Goal: Check status: Check status

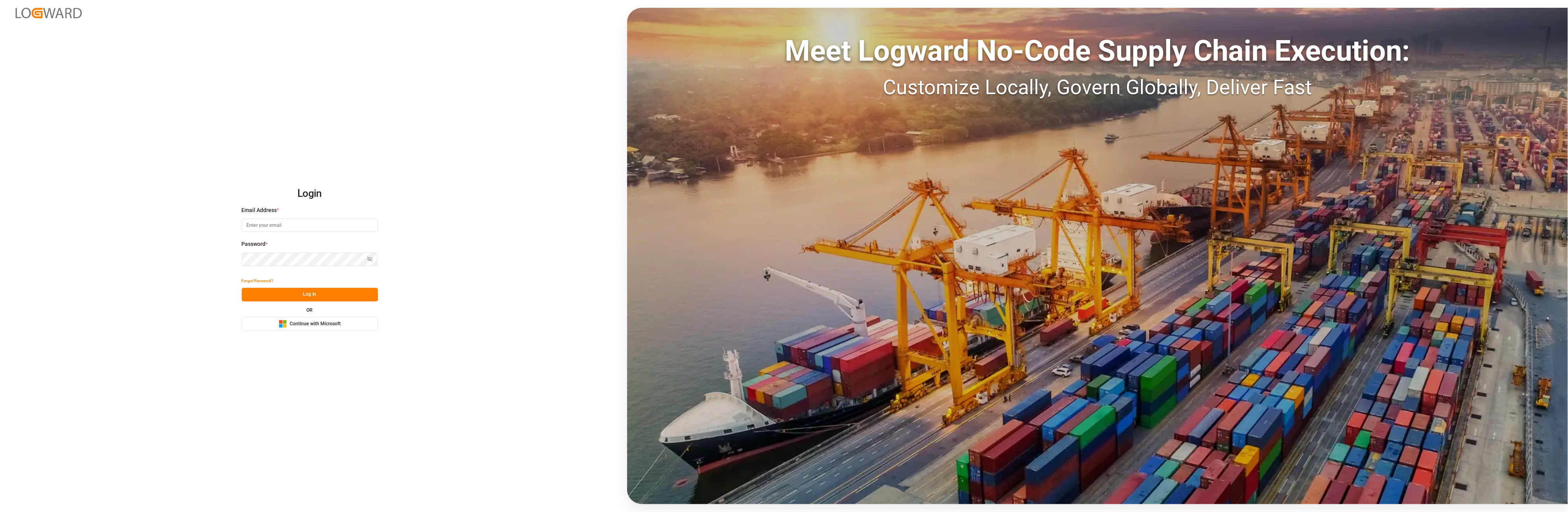
click at [315, 324] on span "Continue with Microsoft" at bounding box center [315, 324] width 51 height 7
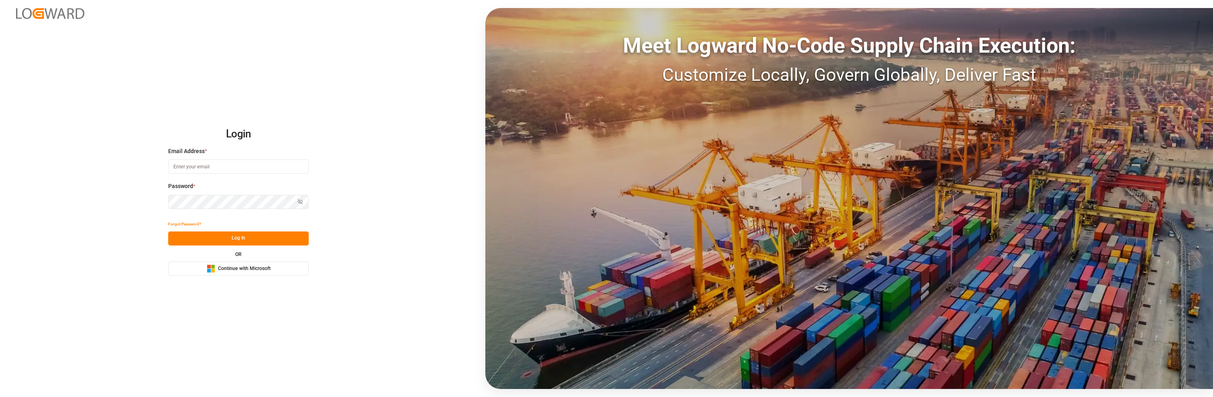
click at [237, 267] on span "Continue with Microsoft" at bounding box center [244, 268] width 53 height 7
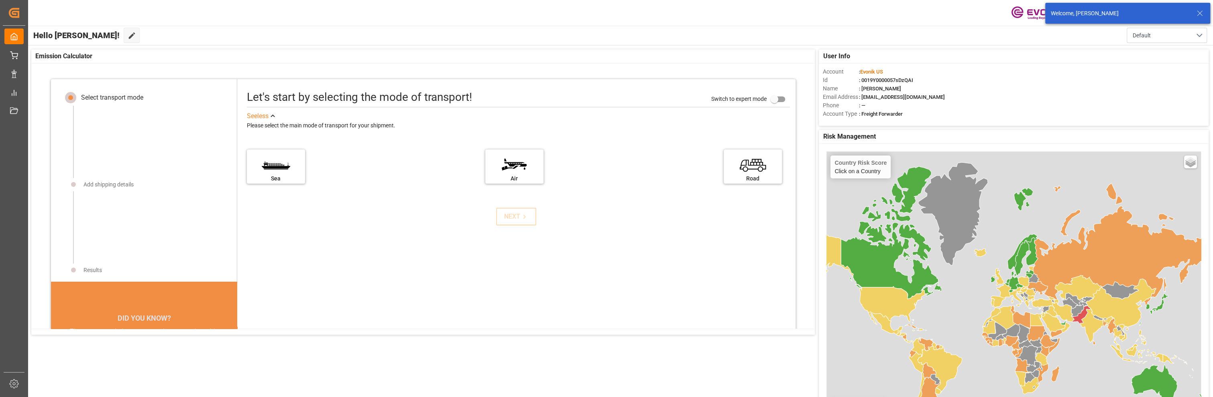
click at [1131, 64] on div "Account : Evonik US Id : 0019Y0000057sDzQAI Name : Beata Szul Email Address : b…" at bounding box center [1014, 92] width 390 height 59
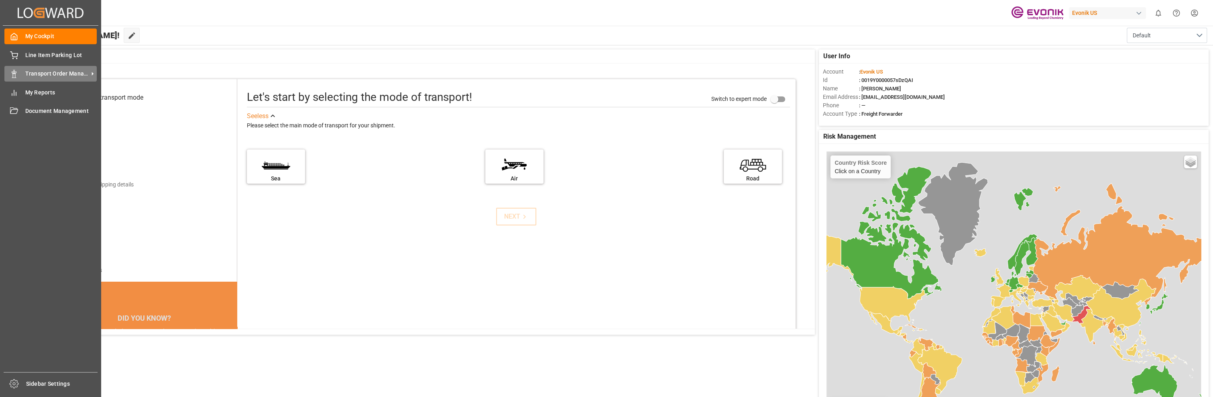
click at [46, 71] on span "Transport Order Management" at bounding box center [56, 73] width 63 height 8
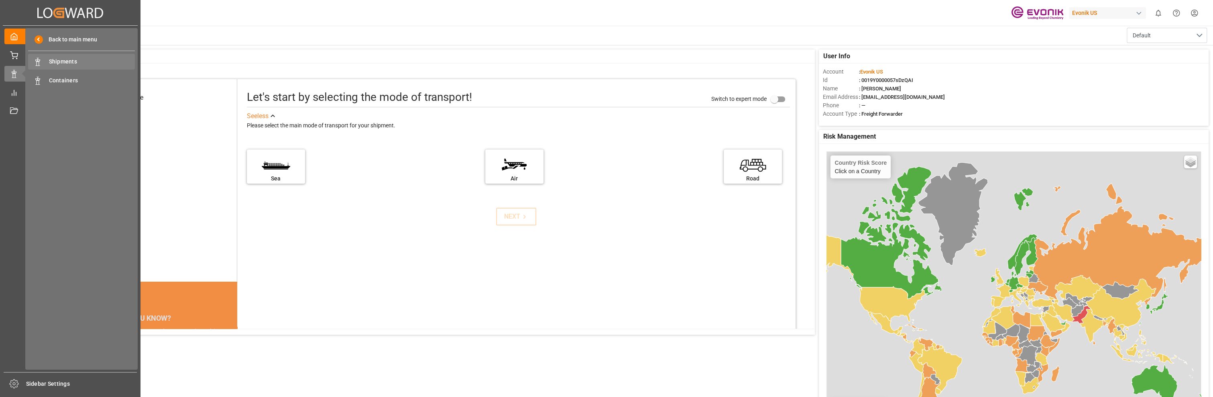
click at [69, 59] on span "Shipments" at bounding box center [92, 61] width 86 height 8
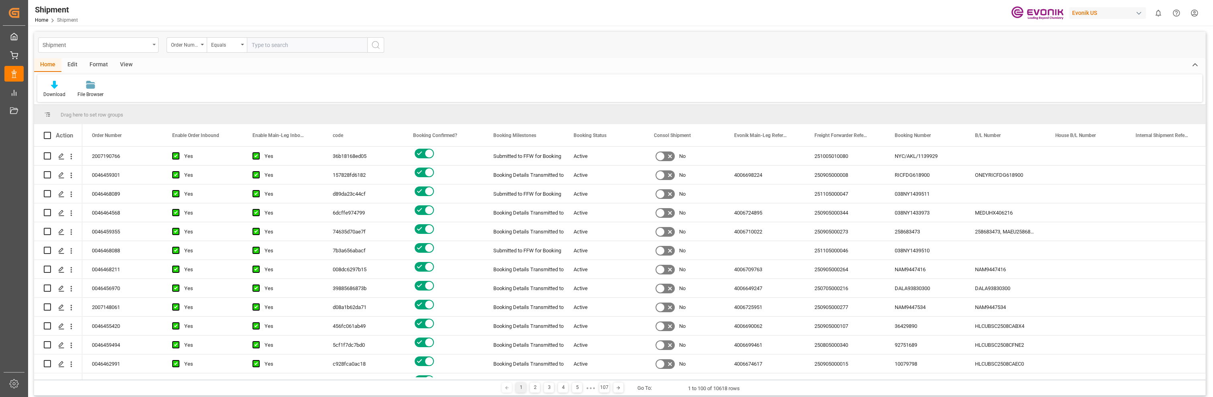
click at [154, 45] on icon "open menu" at bounding box center [154, 45] width 3 height 2
click at [289, 42] on input "text" at bounding box center [307, 44] width 120 height 15
click at [201, 44] on icon "open menu" at bounding box center [202, 45] width 3 height 2
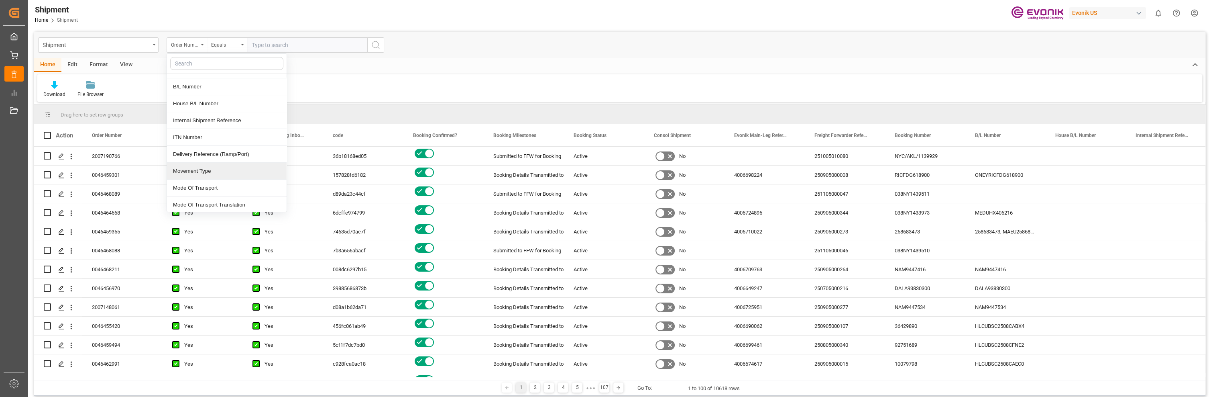
scroll to position [60, 0]
click at [200, 63] on input "text" at bounding box center [226, 63] width 113 height 13
type input "ref"
click at [210, 98] on div "Freight Forwarder Reference" at bounding box center [227, 98] width 120 height 17
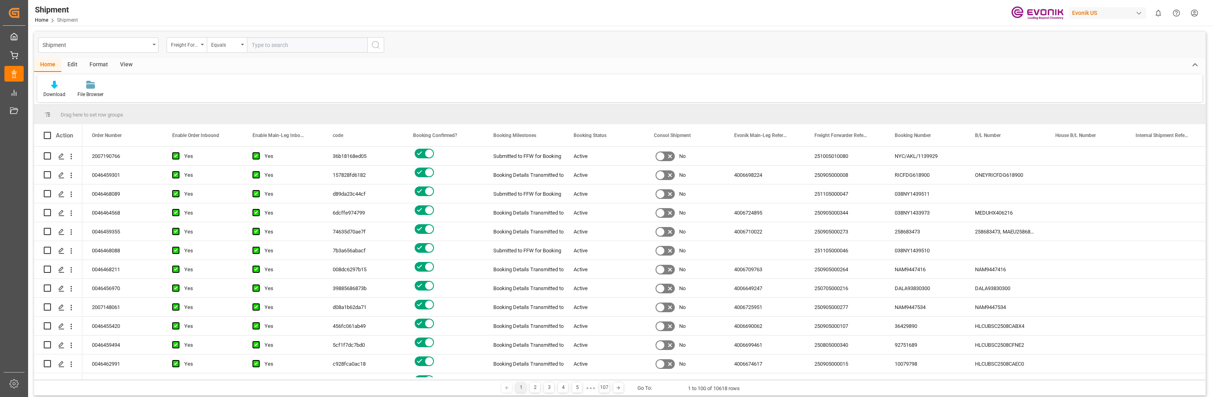
click at [288, 38] on input "text" at bounding box center [307, 44] width 120 height 15
paste input "241005000075"
type input "241005000075"
click at [376, 46] on icon "search button" at bounding box center [376, 45] width 10 height 10
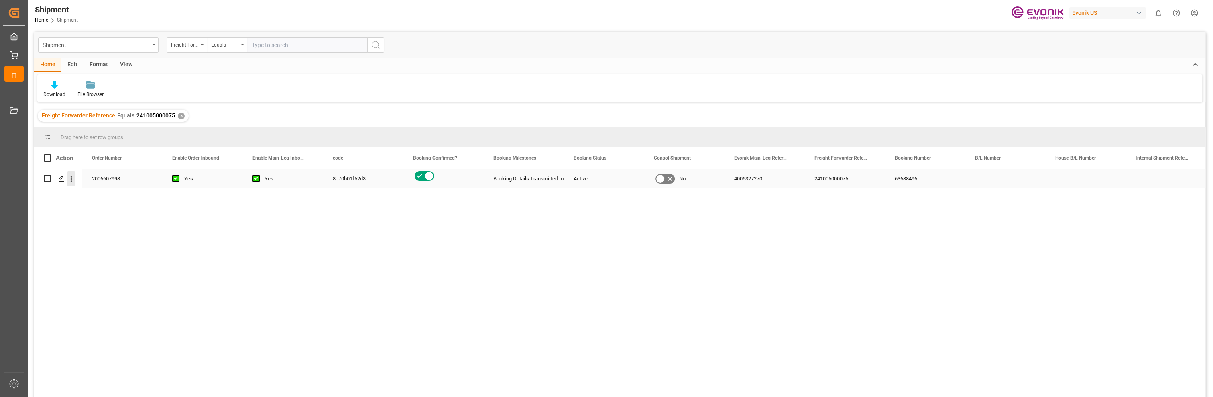
click at [71, 177] on icon "open menu" at bounding box center [72, 179] width 2 height 6
click at [108, 178] on div "2006607993" at bounding box center [122, 178] width 80 height 18
click at [72, 177] on icon "open menu" at bounding box center [71, 179] width 8 height 8
click at [105, 194] on span "Open in new tab" at bounding box center [124, 196] width 73 height 8
click at [179, 114] on div "✕" at bounding box center [181, 115] width 7 height 7
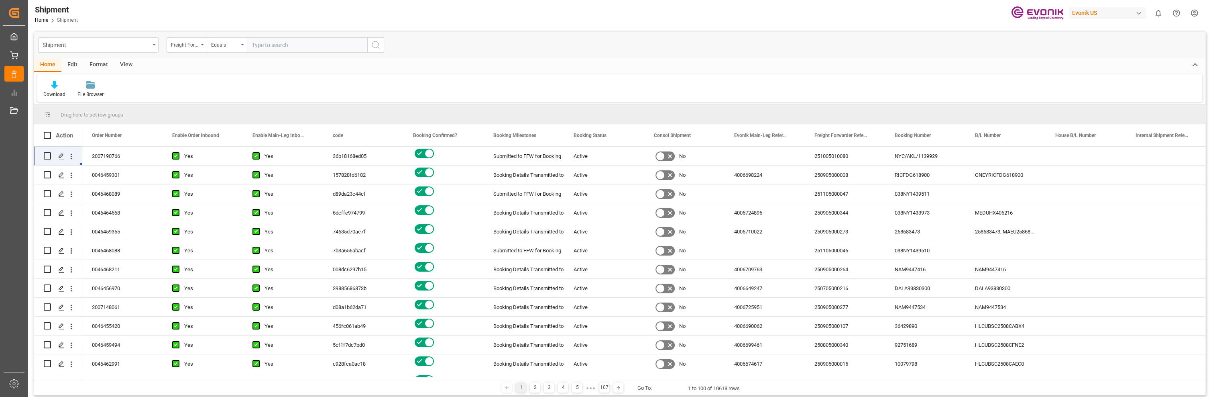
click at [281, 43] on input "text" at bounding box center [307, 44] width 120 height 15
paste input "241005000199"
type input "241005000199"
click at [376, 45] on icon "search button" at bounding box center [376, 45] width 10 height 10
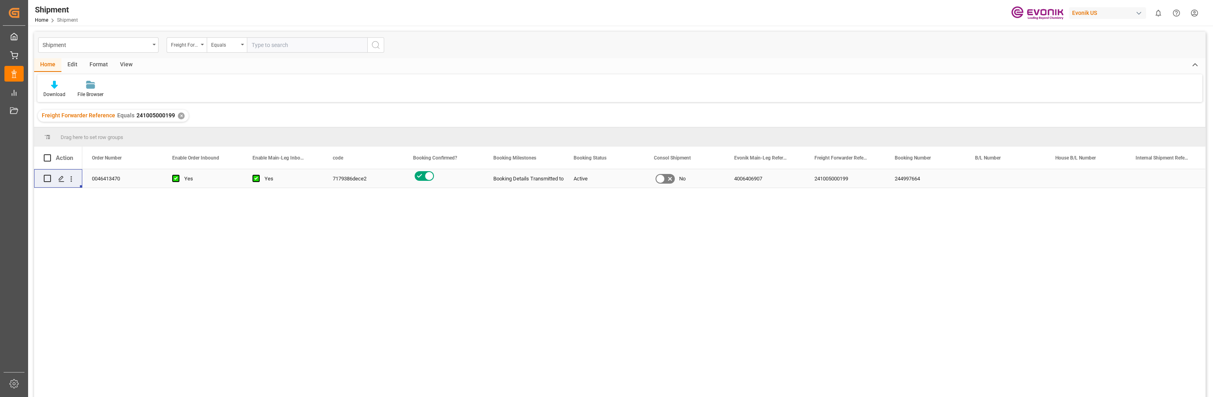
click at [351, 177] on div "7179386dece2" at bounding box center [363, 178] width 80 height 18
drag, startPoint x: 75, startPoint y: 175, endPoint x: 70, endPoint y: 175, distance: 4.4
click at [73, 175] on icon "open menu" at bounding box center [71, 179] width 8 height 8
click at [105, 193] on span "Open in new tab" at bounding box center [124, 196] width 73 height 8
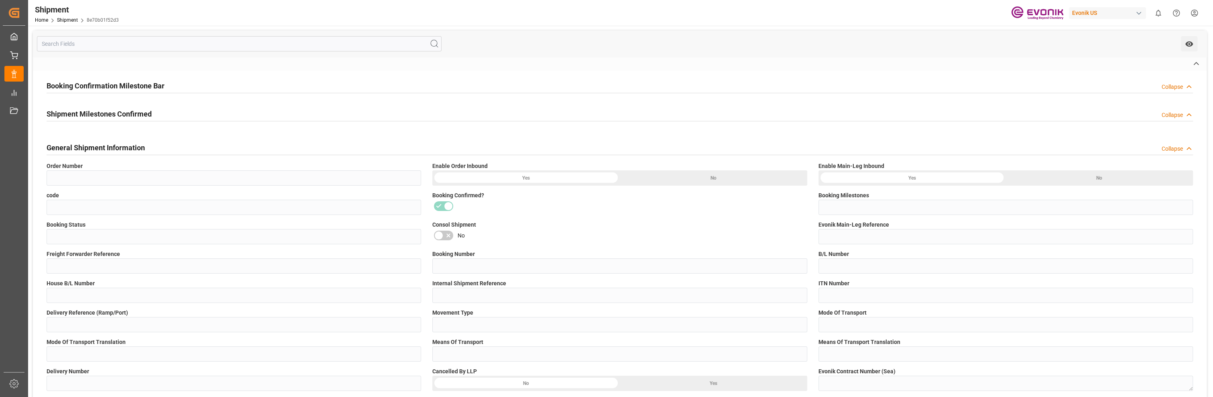
type input "2006607993"
type input "8e70b01f52d3"
type input "Booking Details Transmitted to SAP"
type input "Active"
type input "4006327270"
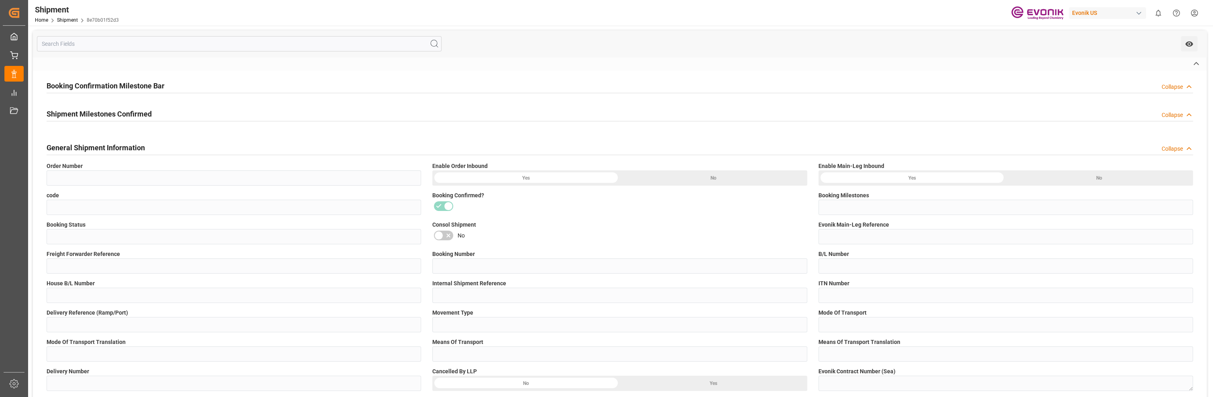
type input "241005000075"
type input "63638496"
type input "D2P"
type input "45"
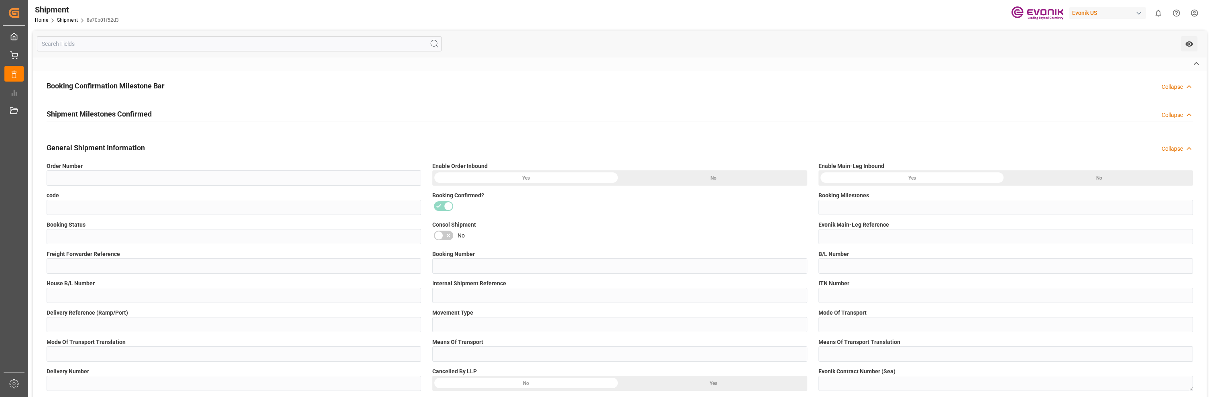
type input "FCL"
type input "0024"
type input "20TANK"
type input "3010844186"
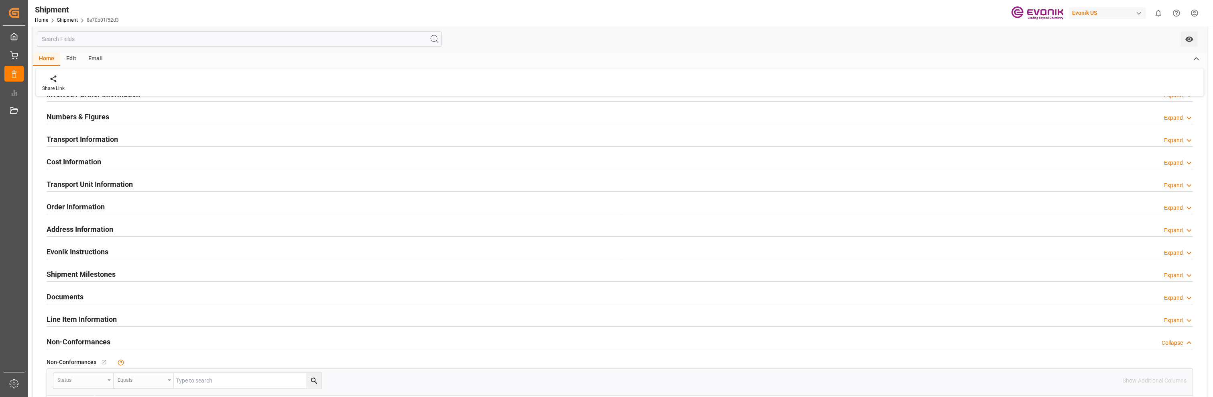
scroll to position [377, 0]
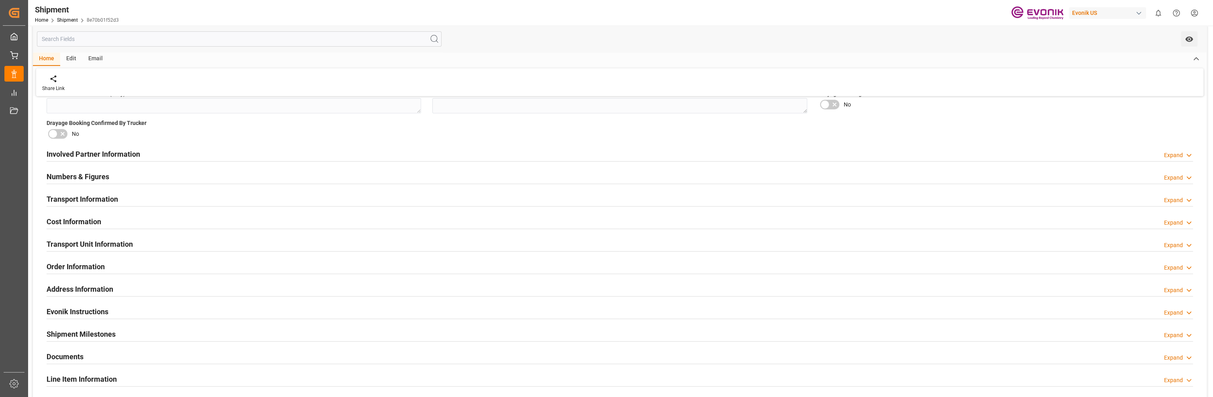
click at [78, 351] on h2 "Documents" at bounding box center [65, 356] width 37 height 11
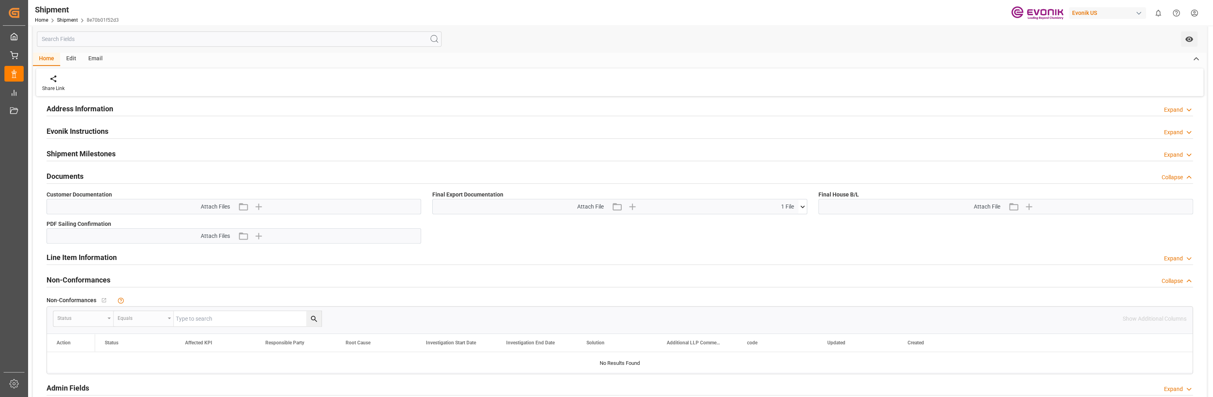
scroll to position [618, 0]
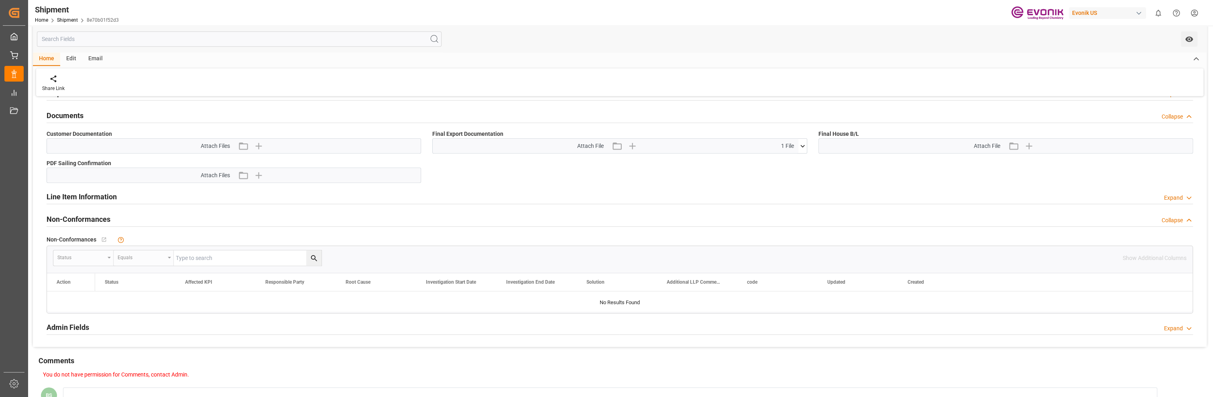
click at [802, 143] on icon at bounding box center [803, 146] width 8 height 8
click at [798, 160] on icon at bounding box center [798, 161] width 8 height 8
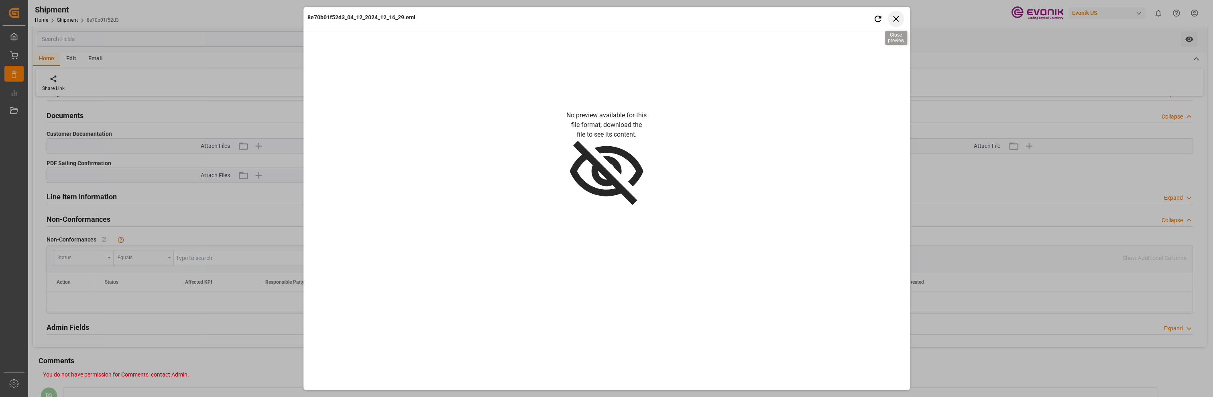
click at [897, 20] on icon "button" at bounding box center [896, 19] width 6 height 6
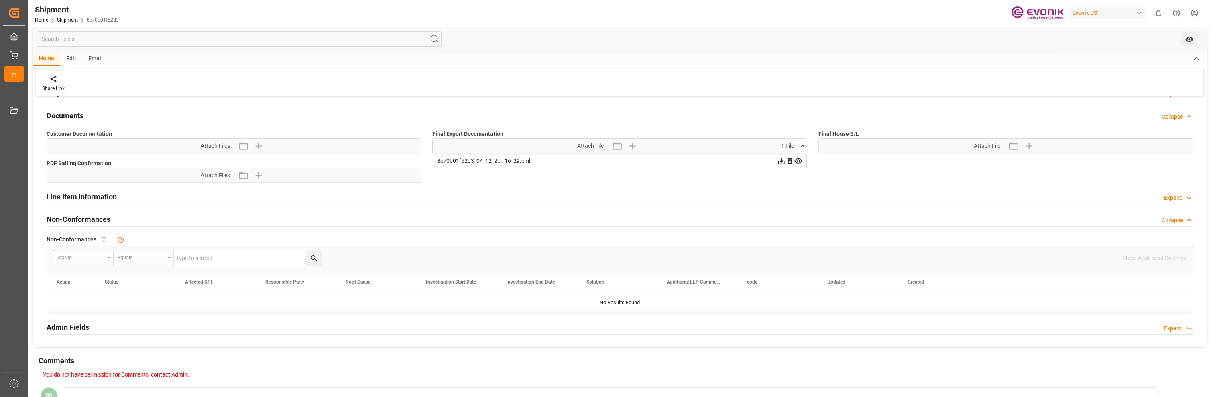
click at [779, 157] on icon at bounding box center [781, 161] width 8 height 8
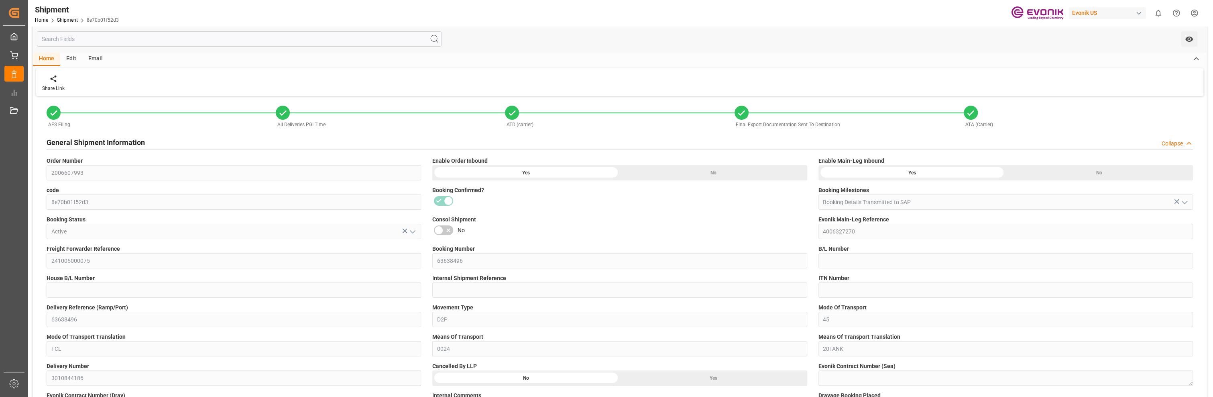
scroll to position [0, 0]
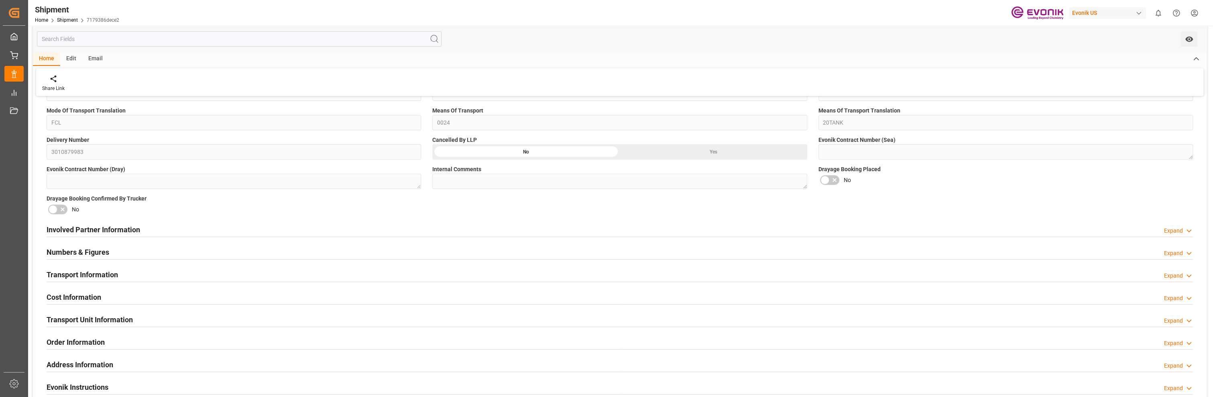
scroll to position [422, 0]
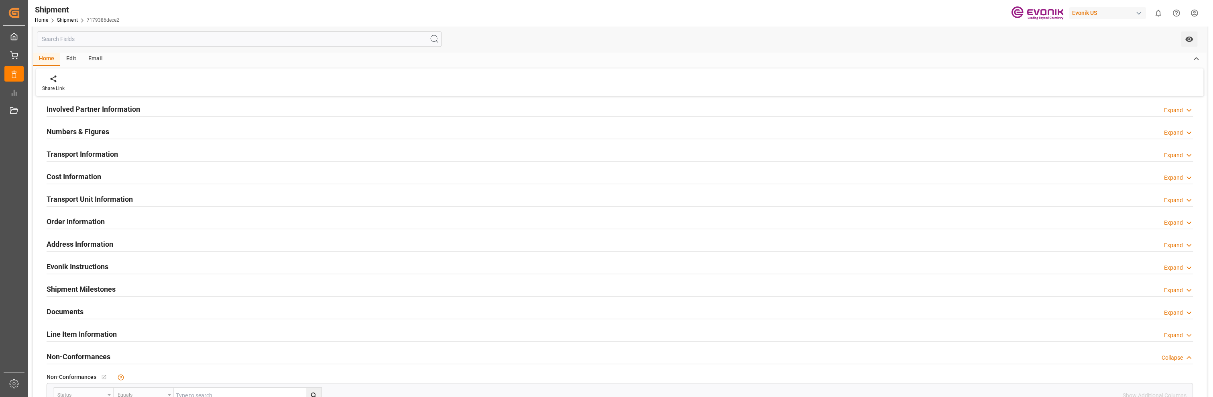
click at [78, 306] on h2 "Documents" at bounding box center [65, 311] width 37 height 11
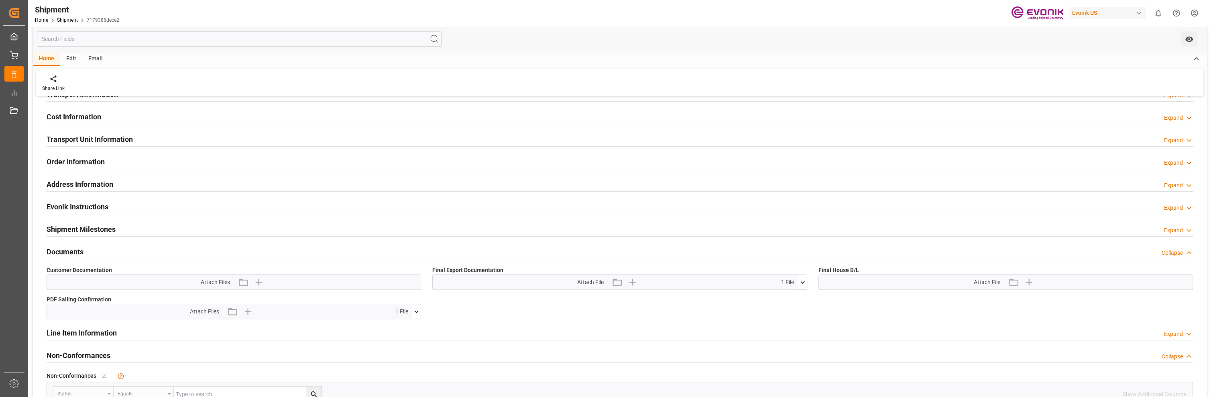
scroll to position [361, 0]
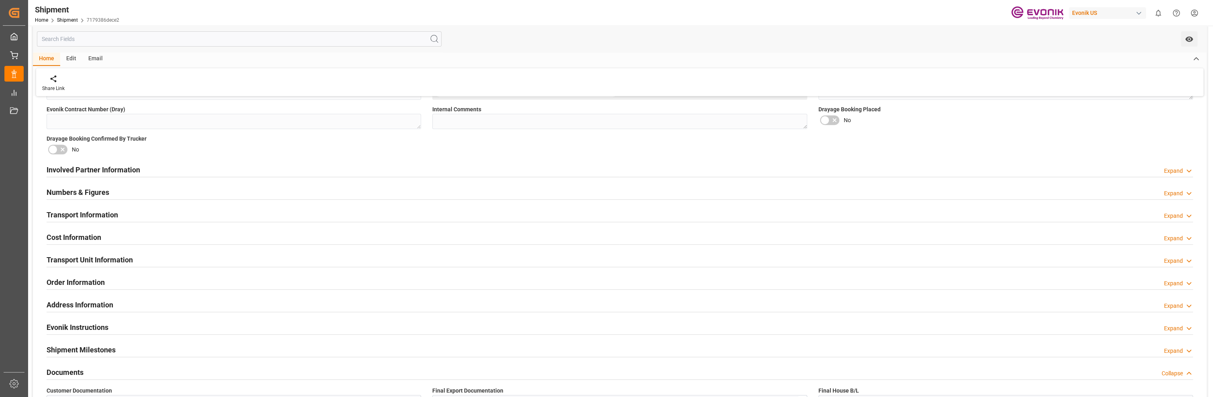
click at [106, 214] on h2 "Transport Information" at bounding box center [82, 214] width 71 height 11
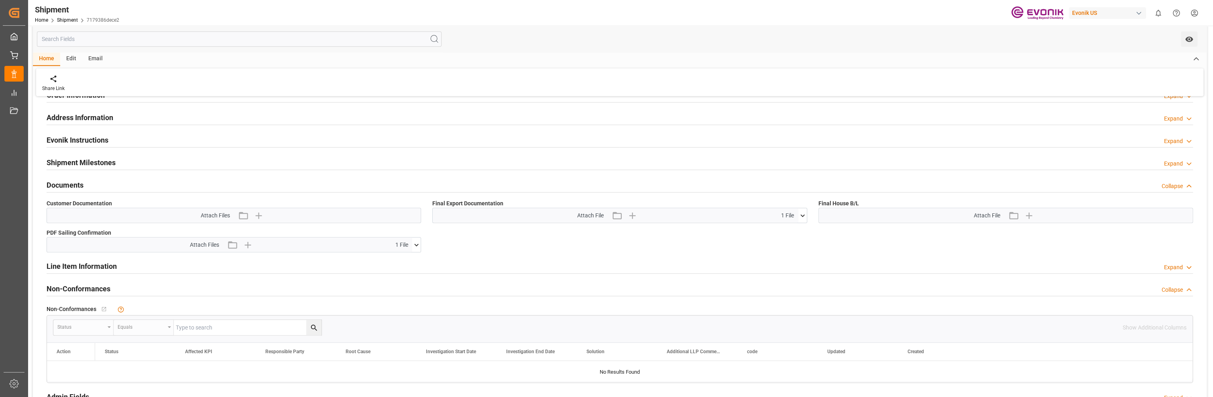
scroll to position [602, 0]
